Goal: Task Accomplishment & Management: Complete application form

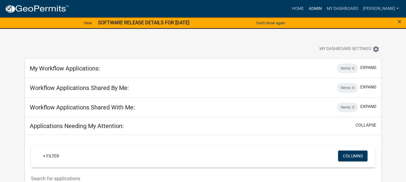
click at [321, 7] on link "Admin" at bounding box center [315, 8] width 18 height 11
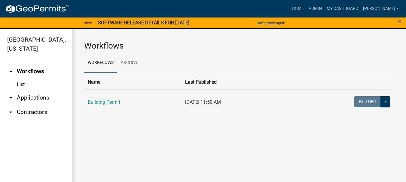
click at [25, 91] on link "arrow_drop_down Applications" at bounding box center [36, 98] width 72 height 14
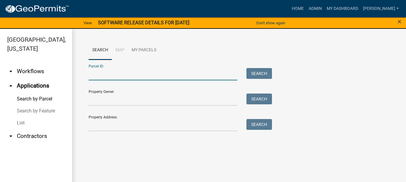
click at [98, 74] on input "Parcel ID:" at bounding box center [163, 74] width 149 height 12
paste input "64-09-16-302-004.000-003"
type input "64-09-16-302-004.000-003"
click at [265, 68] on div "Parcel ID: 64-09-16-302-004.000-003 Search" at bounding box center [179, 70] width 180 height 21
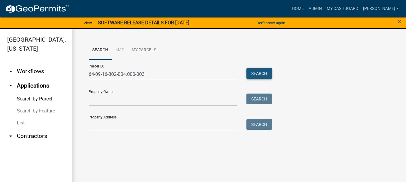
click at [266, 72] on button "Search" at bounding box center [259, 73] width 26 height 11
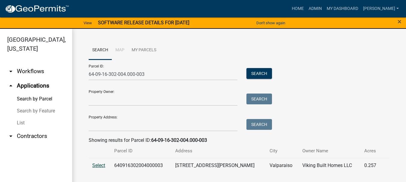
click at [98, 167] on span "Select" at bounding box center [98, 166] width 13 height 6
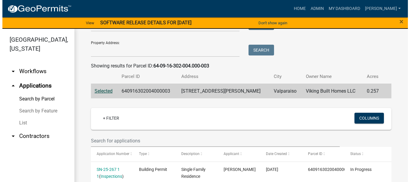
scroll to position [104, 0]
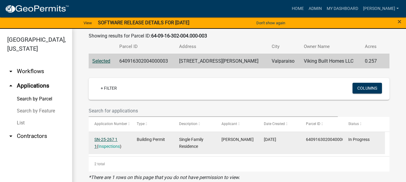
click at [107, 141] on link "SN-25-267 1 1" at bounding box center [105, 143] width 23 height 12
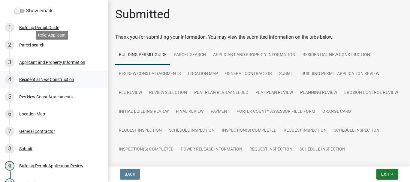
scroll to position [180, 0]
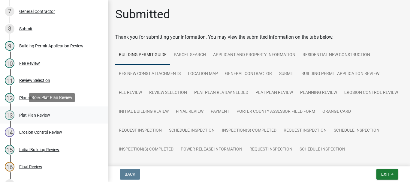
click at [32, 115] on div "Plat Plan Review" at bounding box center [34, 115] width 31 height 4
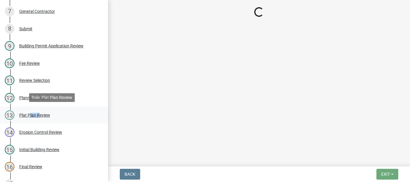
click at [32, 115] on div "Plat Plan Review" at bounding box center [34, 115] width 31 height 4
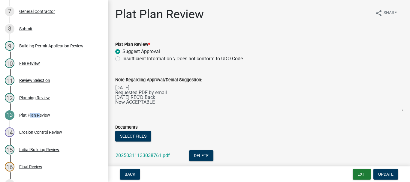
scroll to position [42, 0]
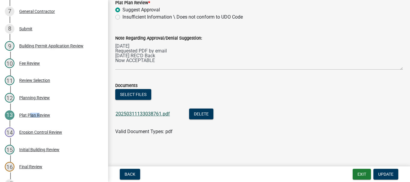
click at [135, 116] on link "20250311133038761.pdf" at bounding box center [143, 114] width 54 height 6
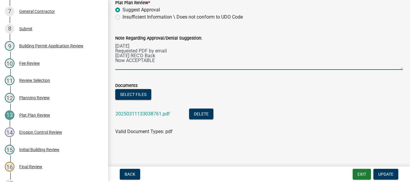
click at [157, 62] on textarea "[DATE] Requested PDF by email [DATE] REC'D Back Now ACCEPTABLE" at bounding box center [259, 56] width 288 height 28
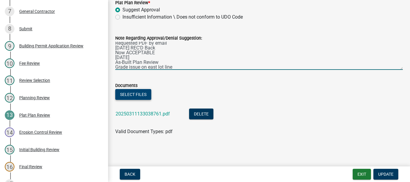
type textarea "[DATE] Requested PDF by email [DATE] REC'D Back Now ACCEPTABLE [DATE] As-Built …"
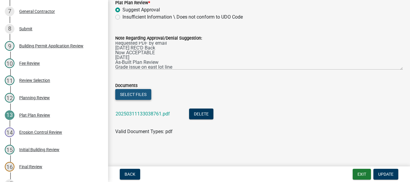
click at [142, 97] on button "Select files" at bounding box center [133, 94] width 36 height 11
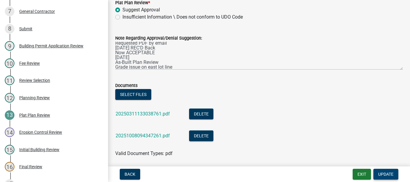
click at [387, 174] on span "Update" at bounding box center [385, 174] width 15 height 5
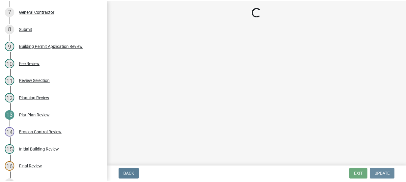
scroll to position [0, 0]
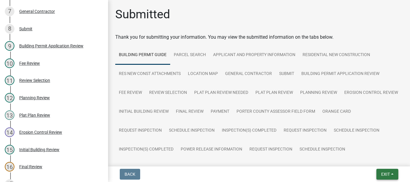
click at [385, 176] on span "Exit" at bounding box center [385, 174] width 9 height 5
click at [368, 160] on button "Save & Exit" at bounding box center [374, 159] width 48 height 14
